Goal: Find specific page/section: Find specific page/section

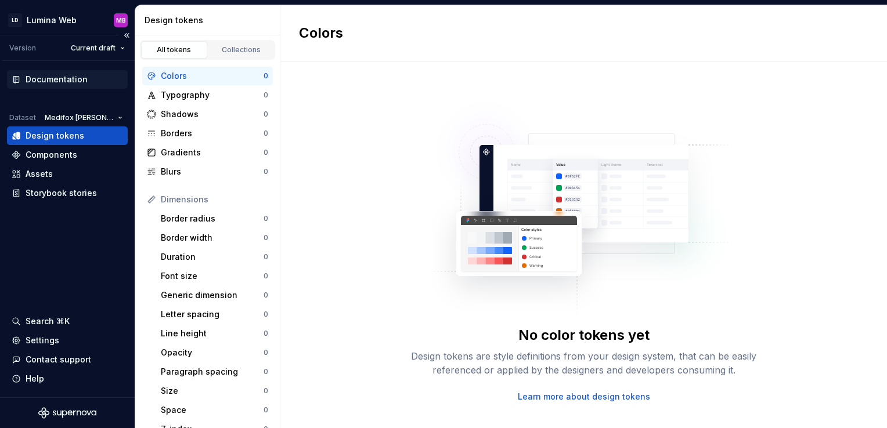
click at [63, 79] on div "Documentation" at bounding box center [57, 80] width 62 height 12
